Goal: Information Seeking & Learning: Learn about a topic

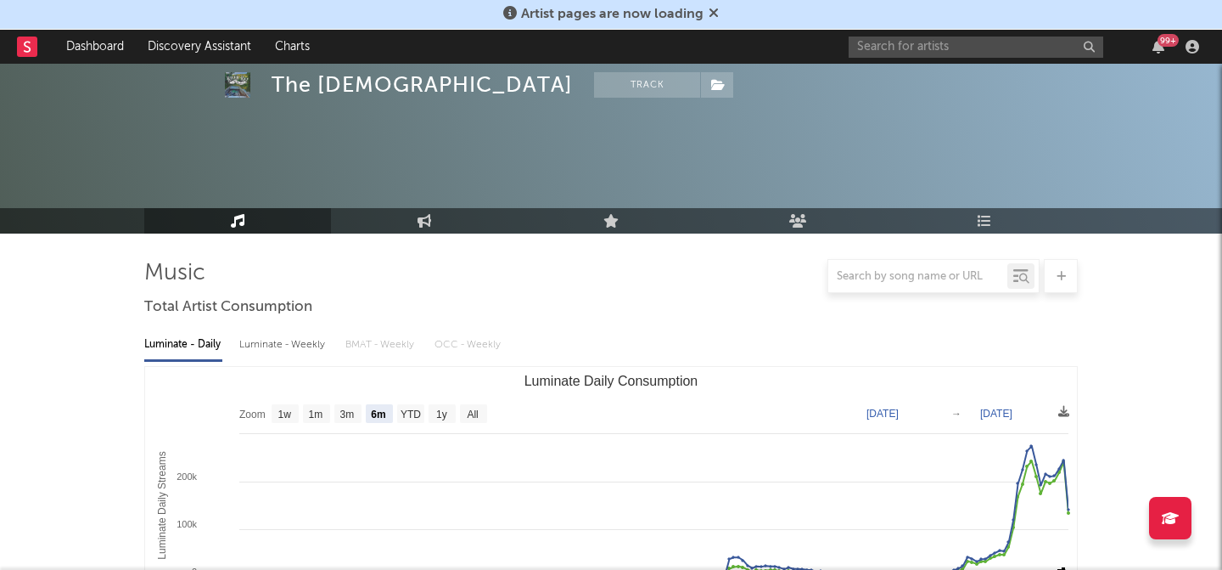
select select "6m"
select select "1w"
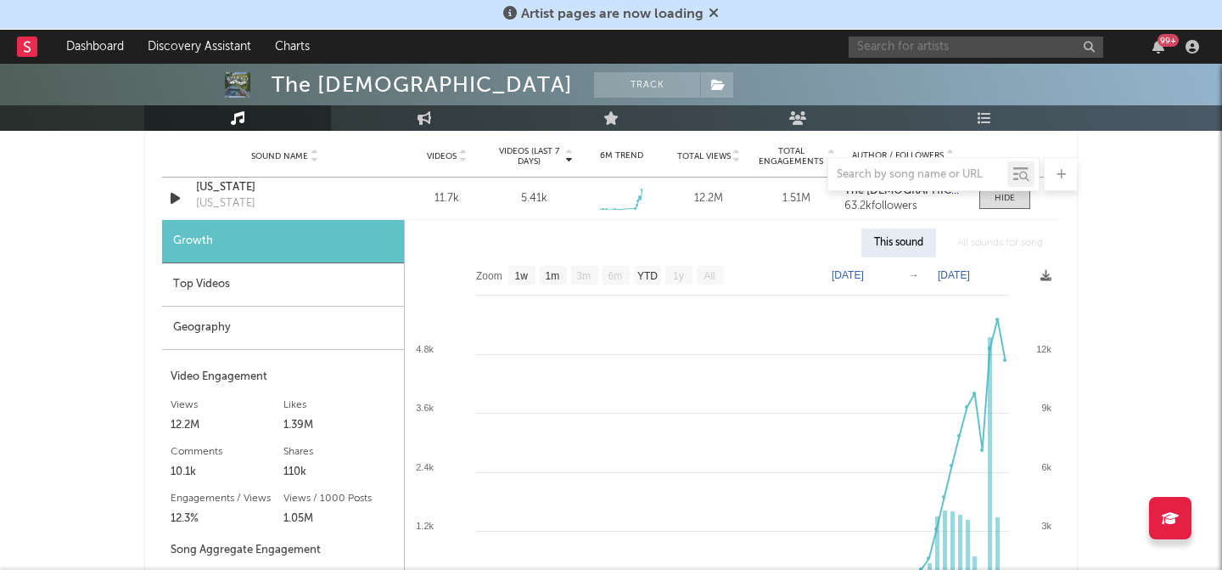
click at [957, 45] on input "text" at bounding box center [976, 47] width 255 height 21
type input "[PERSON_NAME]"
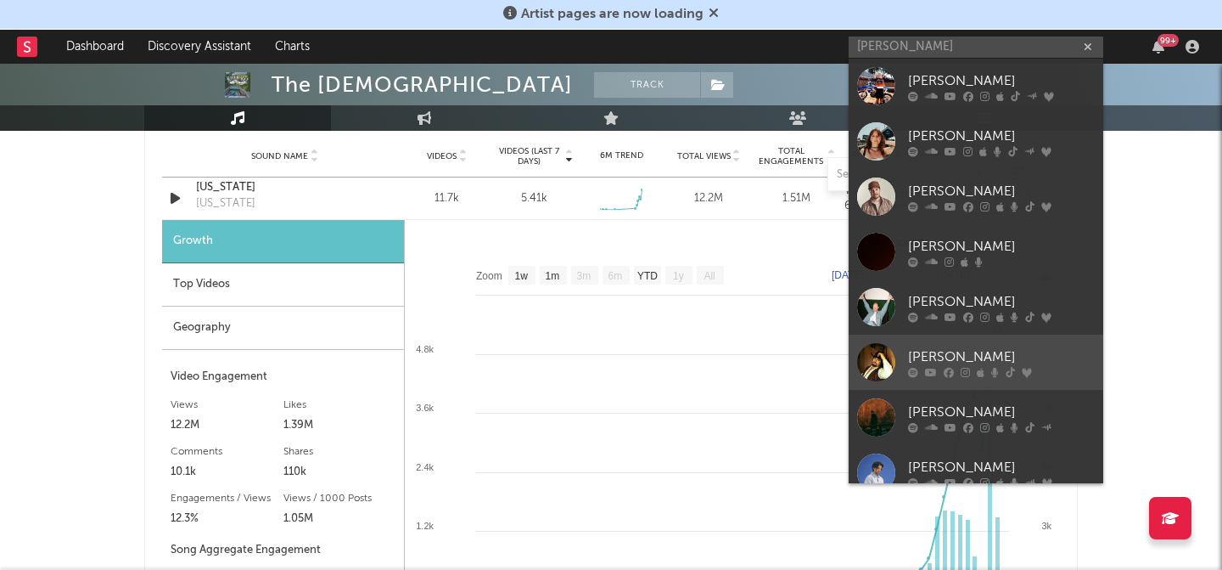
click at [925, 343] on link "[PERSON_NAME]" at bounding box center [976, 361] width 255 height 55
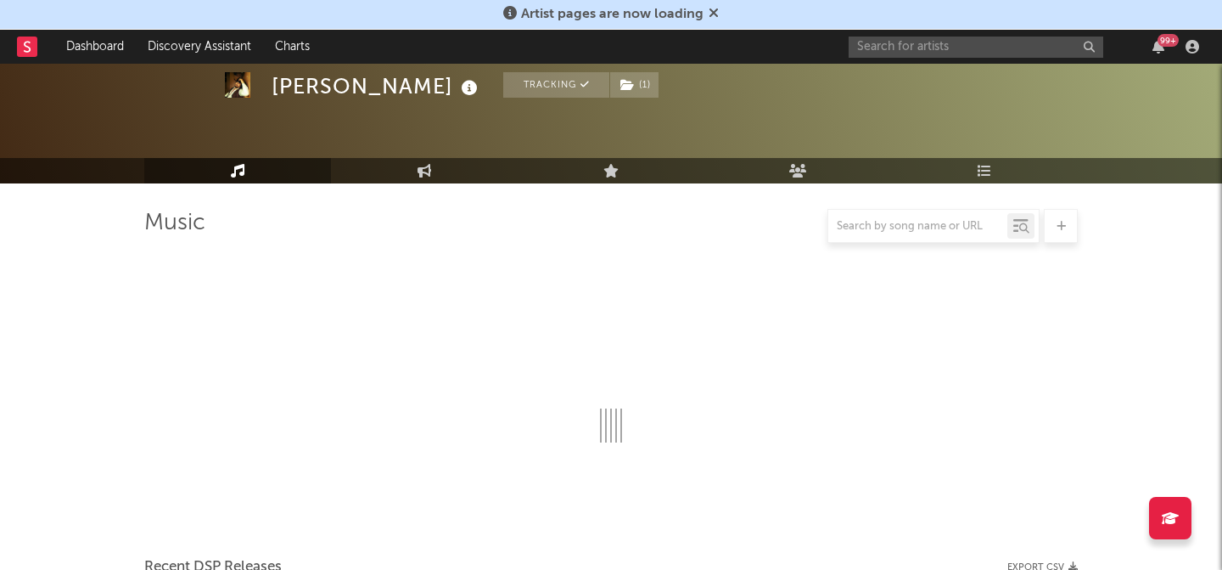
scroll to position [1237, 0]
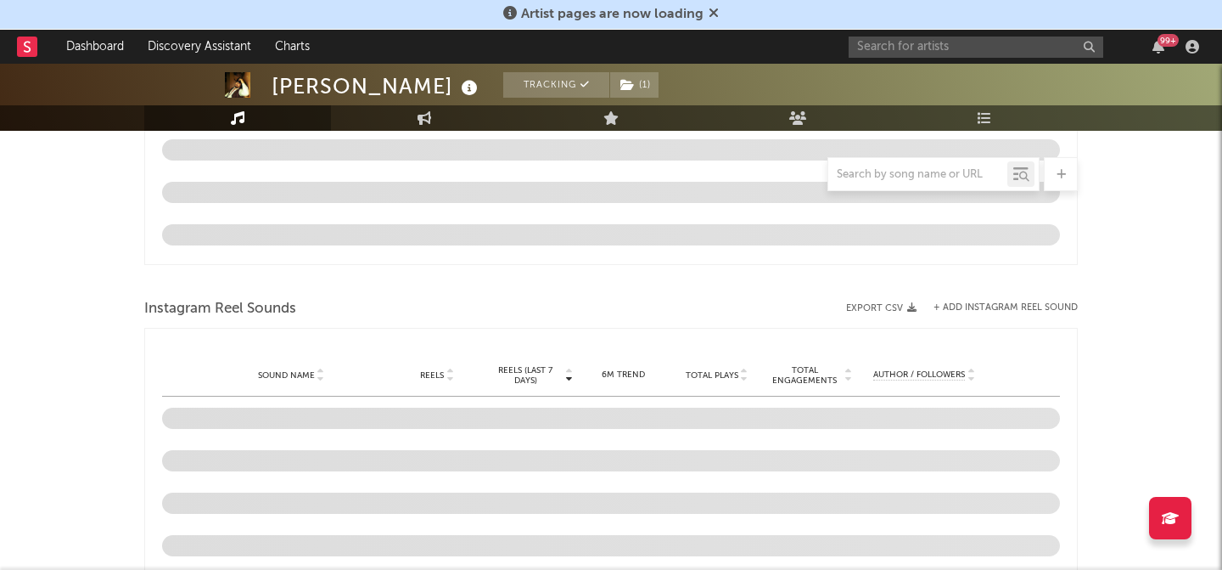
select select "6m"
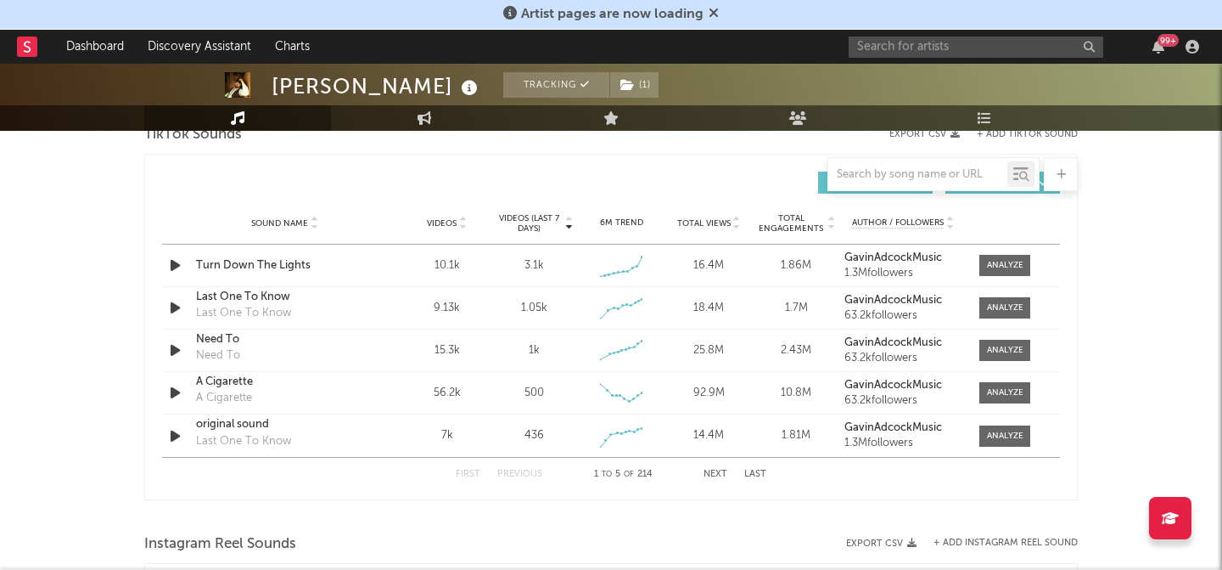
scroll to position [1144, 0]
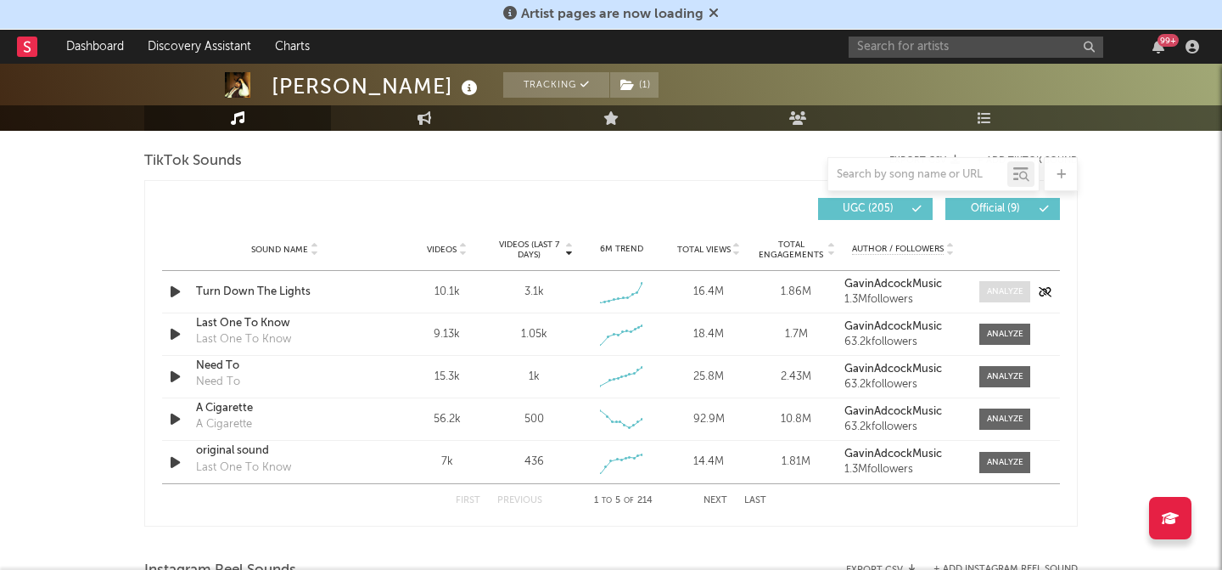
click at [1013, 292] on div at bounding box center [1005, 291] width 37 height 13
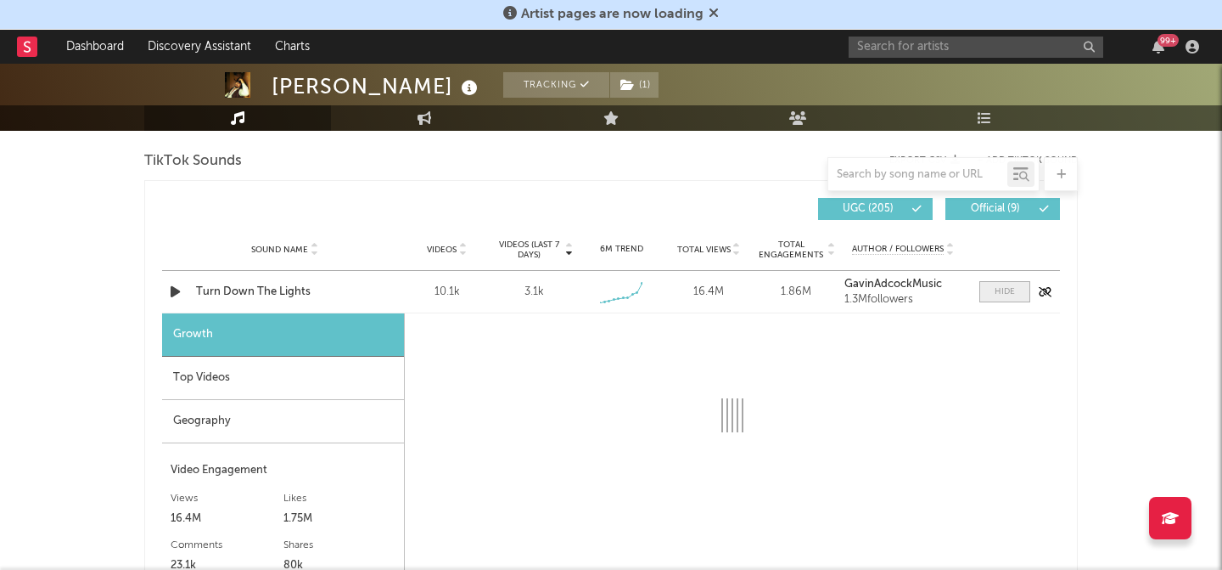
select select "1w"
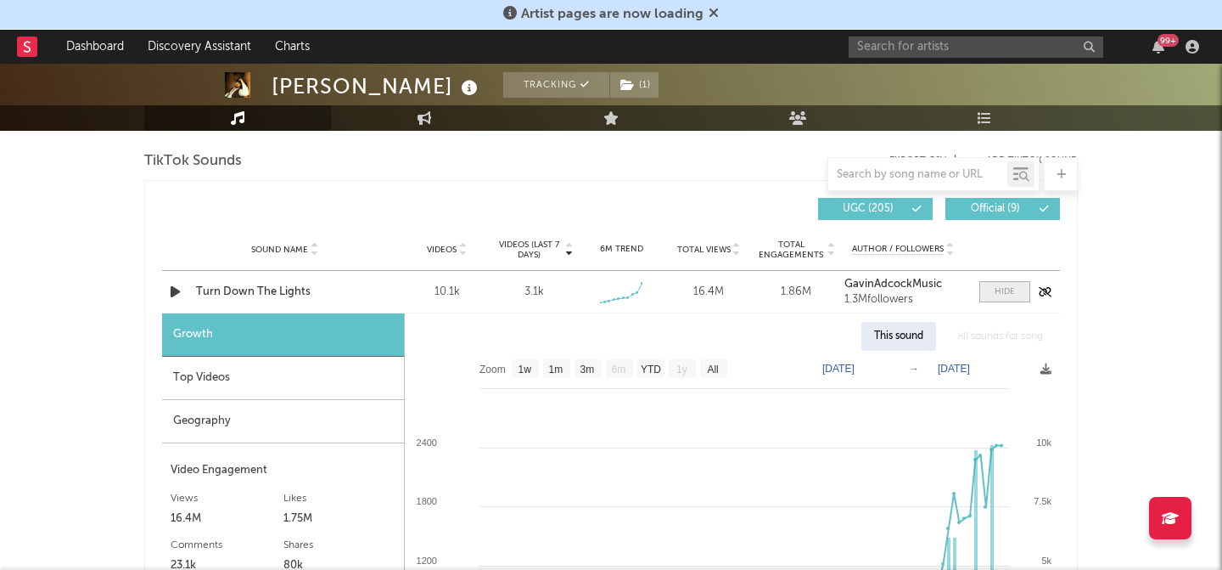
click at [1009, 293] on div at bounding box center [1005, 291] width 20 height 13
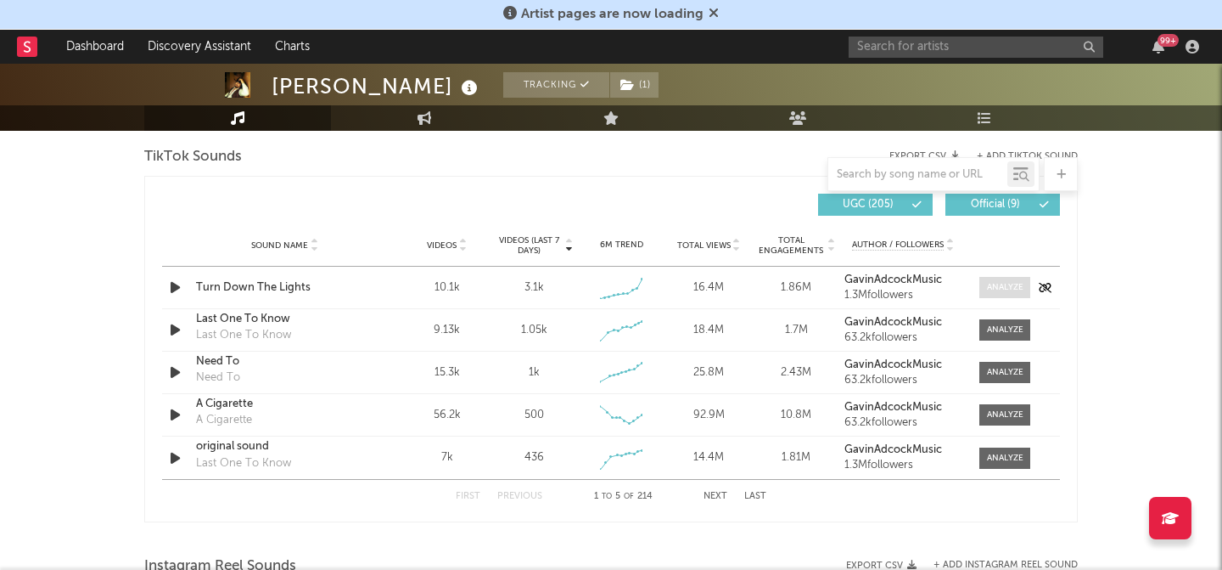
scroll to position [1153, 0]
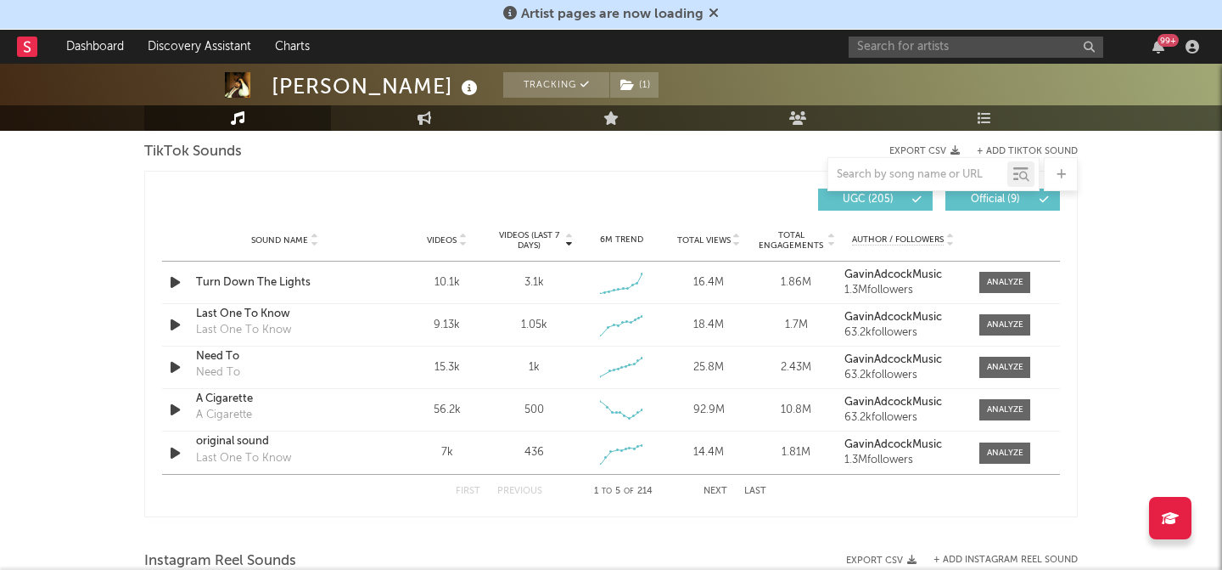
click at [718, 487] on button "Next" at bounding box center [716, 490] width 24 height 9
click at [718, 486] on div "First Previous 6 to 10 of 214 Next Last" at bounding box center [611, 491] width 311 height 33
click at [717, 492] on button "Next" at bounding box center [716, 490] width 24 height 9
click at [464, 491] on button "First" at bounding box center [468, 490] width 25 height 9
